Goal: Information Seeking & Learning: Check status

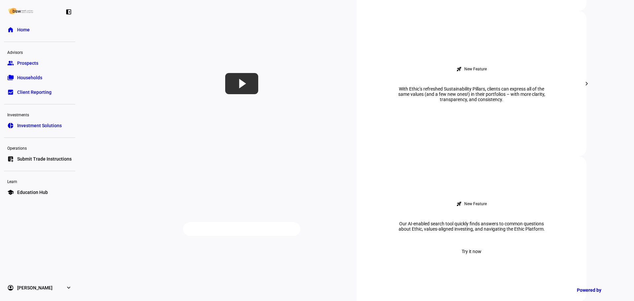
scroll to position [562, 0]
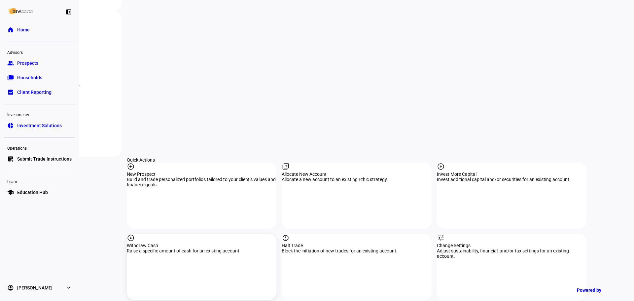
click at [198, 234] on div "arrow_circle_down Withdraw Cash Raise a specific amount of cash for an existing…" at bounding box center [202, 267] width 150 height 66
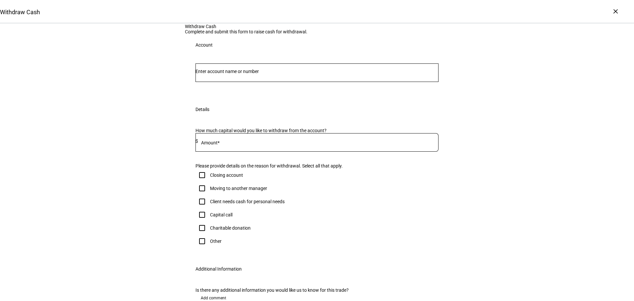
click at [262, 74] on input "Number" at bounding box center [317, 71] width 243 height 5
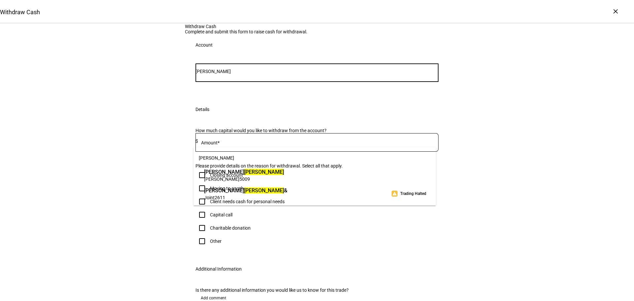
type input "horton"
click at [287, 197] on span "Joint 2611" at bounding box center [245, 197] width 83 height 6
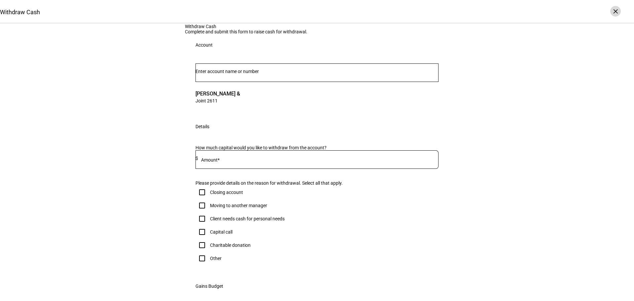
click at [618, 10] on div "×" at bounding box center [616, 11] width 11 height 11
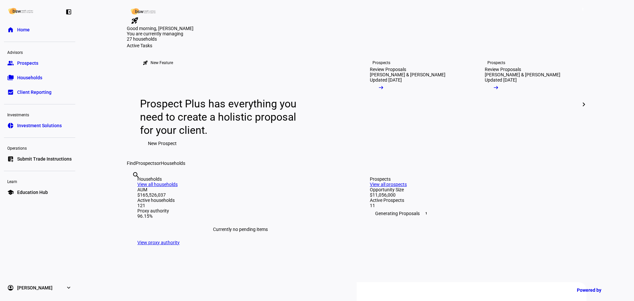
click at [137, 202] on div "search clear" at bounding box center [132, 184] width 11 height 36
click at [133, 188] on input "text" at bounding box center [132, 184] width 1 height 8
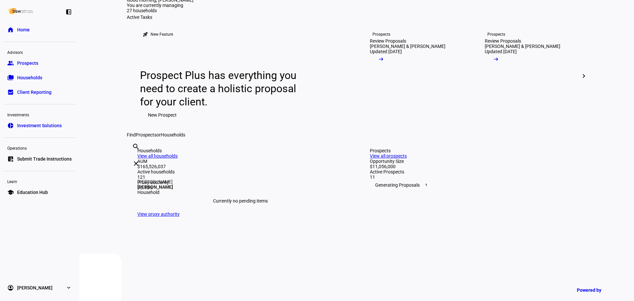
scroll to position [66, 0]
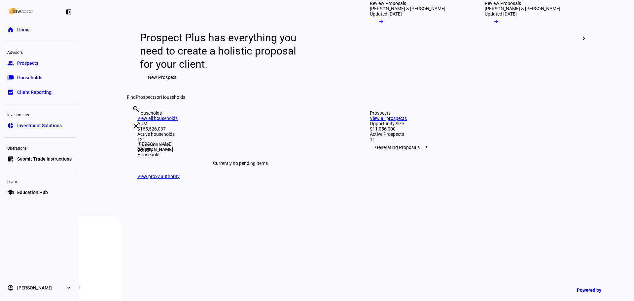
type input "horton"
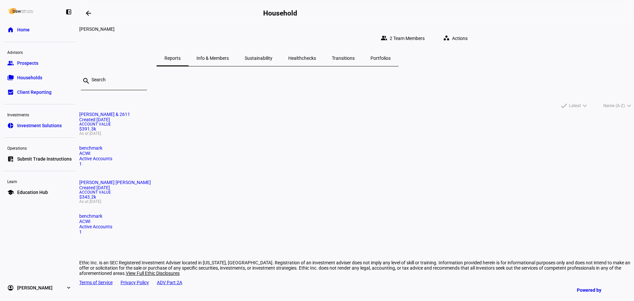
click at [251, 126] on span "Account Value" at bounding box center [356, 124] width 555 height 4
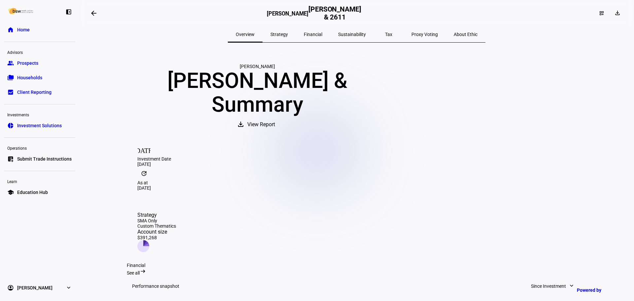
click at [288, 33] on span "Strategy" at bounding box center [280, 34] width 18 height 5
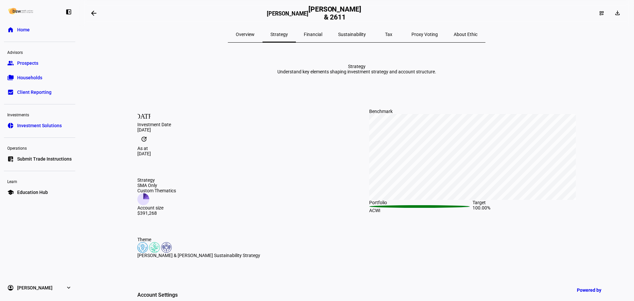
click at [319, 35] on span "Financial" at bounding box center [313, 34] width 19 height 5
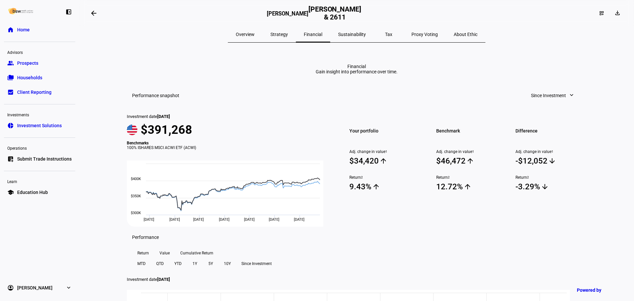
click at [354, 32] on span "Sustainability" at bounding box center [352, 34] width 28 height 5
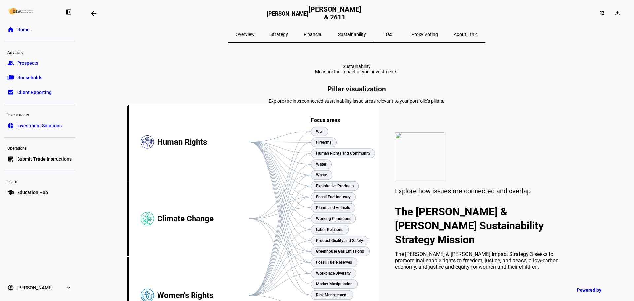
click at [376, 38] on div "Tax" at bounding box center [389, 34] width 30 height 16
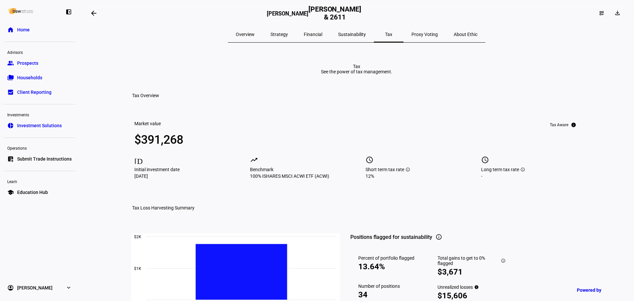
click at [412, 35] on span "Proxy Voting" at bounding box center [425, 34] width 26 height 5
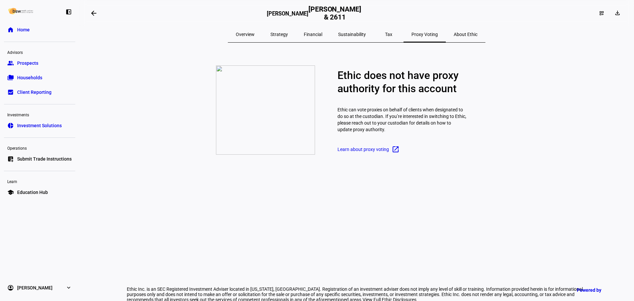
click at [454, 34] on span "About Ethic" at bounding box center [466, 34] width 24 height 5
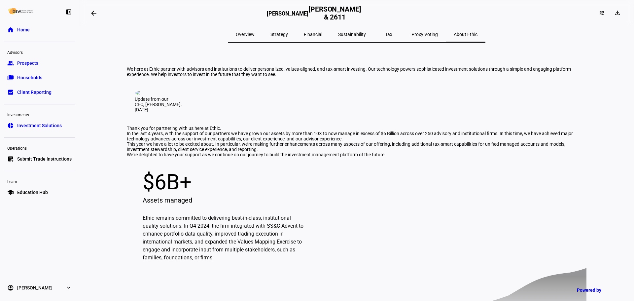
click at [345, 34] on span "Sustainability" at bounding box center [352, 34] width 28 height 5
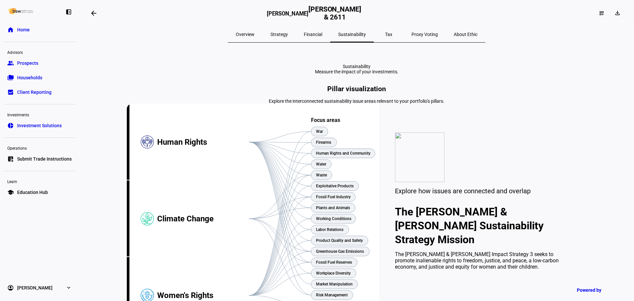
click at [306, 34] on div "Financial" at bounding box center [313, 34] width 34 height 16
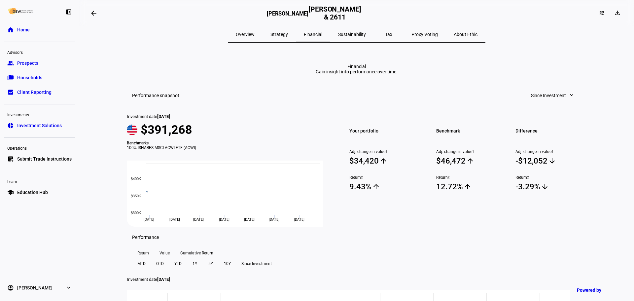
click at [287, 34] on span "Strategy" at bounding box center [280, 34] width 18 height 5
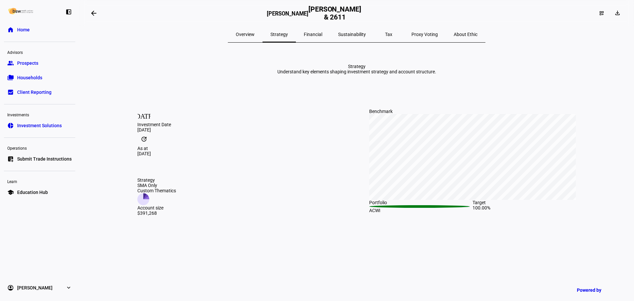
click at [255, 33] on span "Overview" at bounding box center [245, 34] width 19 height 5
